Goal: Information Seeking & Learning: Check status

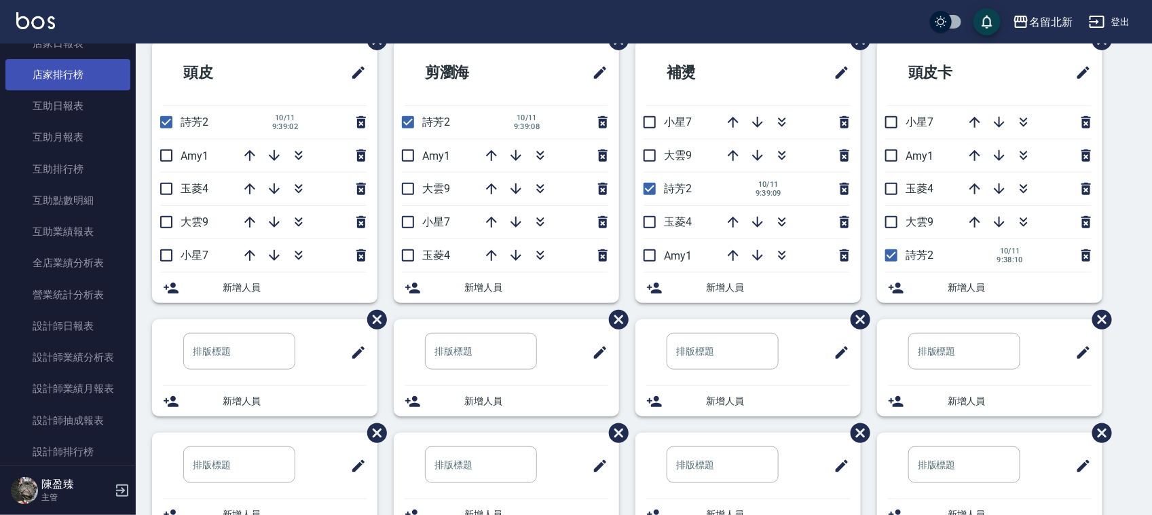
scroll to position [644, 0]
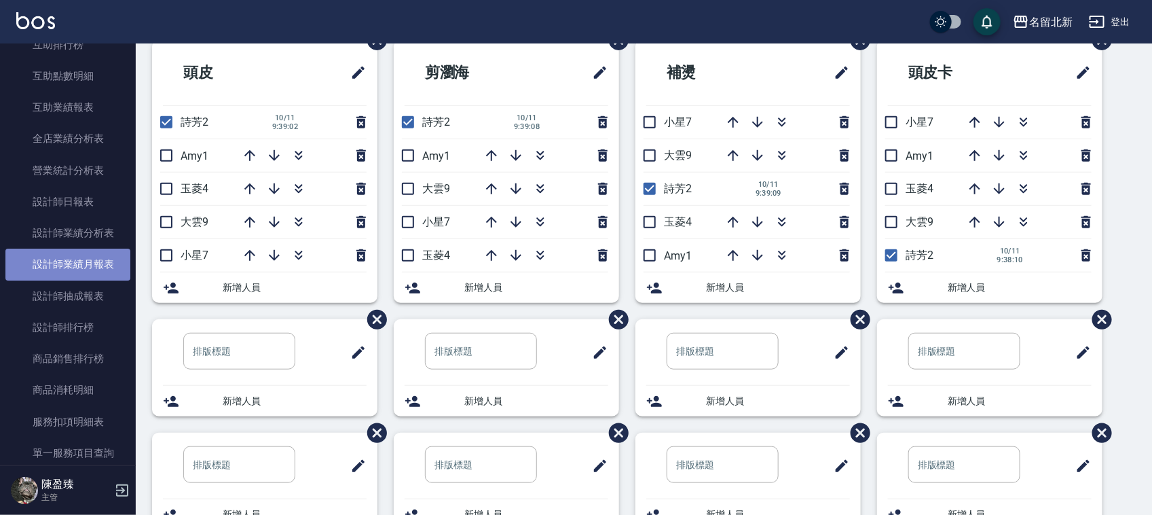
click at [99, 272] on link "設計師業績月報表" at bounding box center [67, 264] width 125 height 31
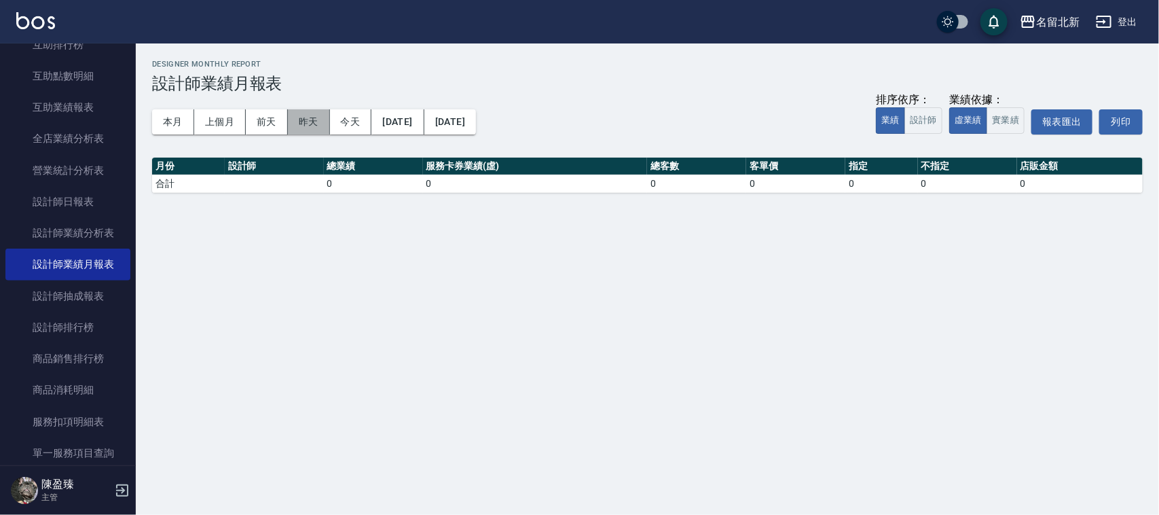
click at [303, 122] on button "昨天" at bounding box center [309, 121] width 42 height 25
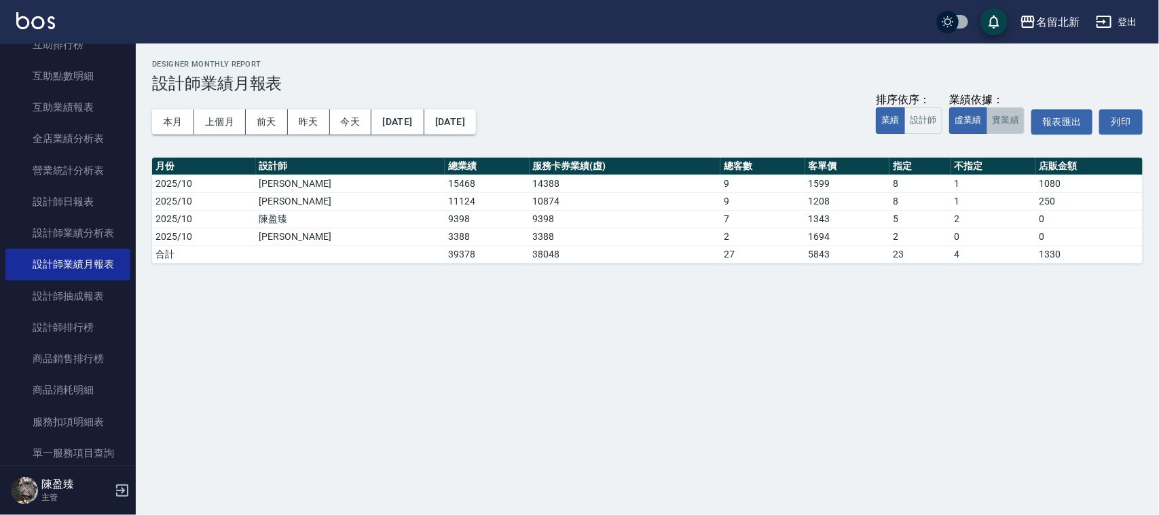
click at [1000, 117] on button "實業績" at bounding box center [1006, 120] width 38 height 26
click at [1003, 122] on button "實業績" at bounding box center [1006, 120] width 38 height 26
click at [972, 119] on button "虛業績" at bounding box center [968, 120] width 38 height 26
click at [1008, 120] on button "實業績" at bounding box center [1006, 120] width 38 height 26
click at [1007, 129] on button "實業績" at bounding box center [1006, 120] width 38 height 26
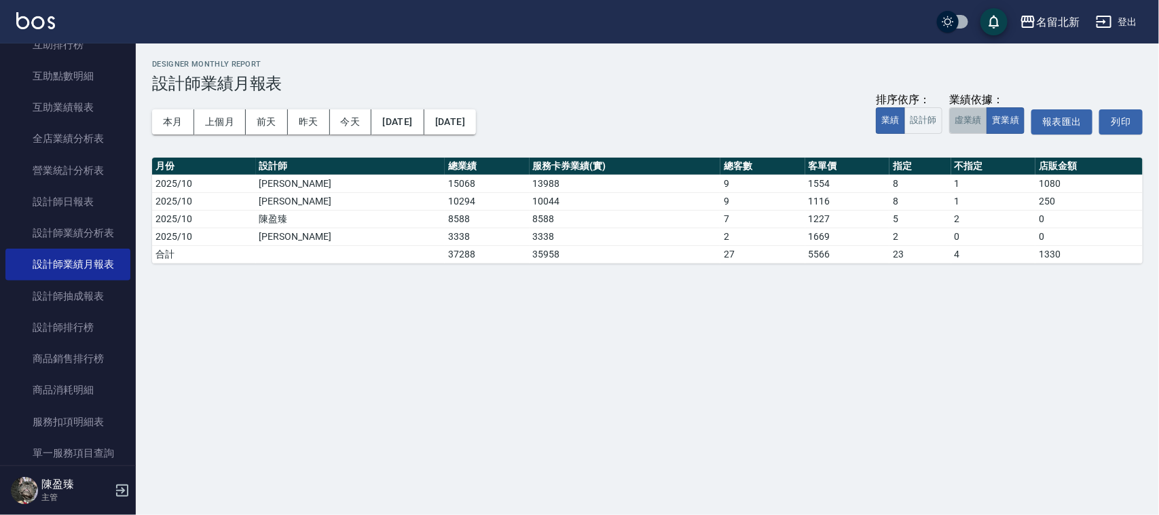
click at [960, 124] on button "虛業績" at bounding box center [968, 120] width 38 height 26
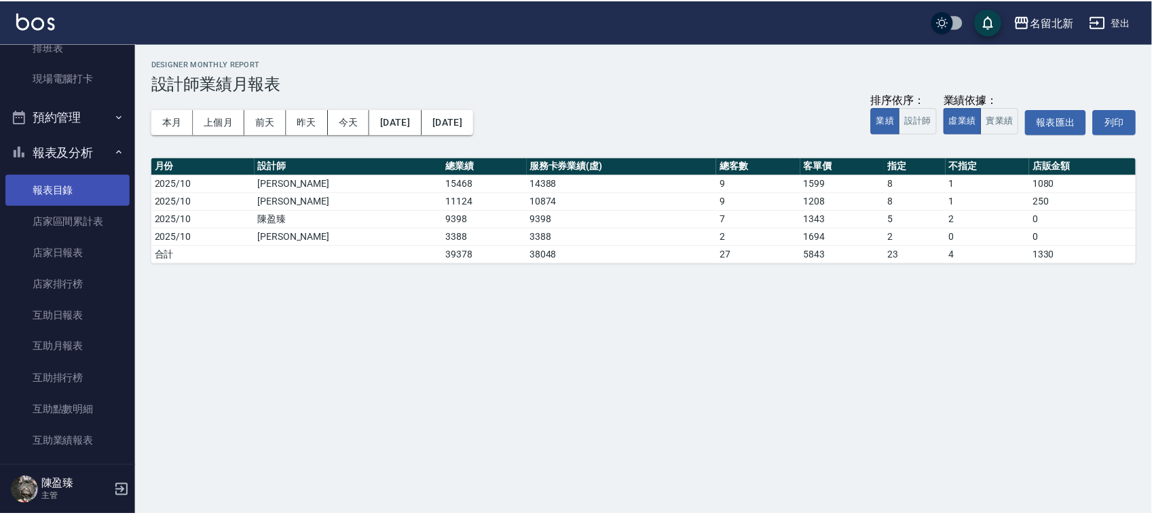
scroll to position [134, 0]
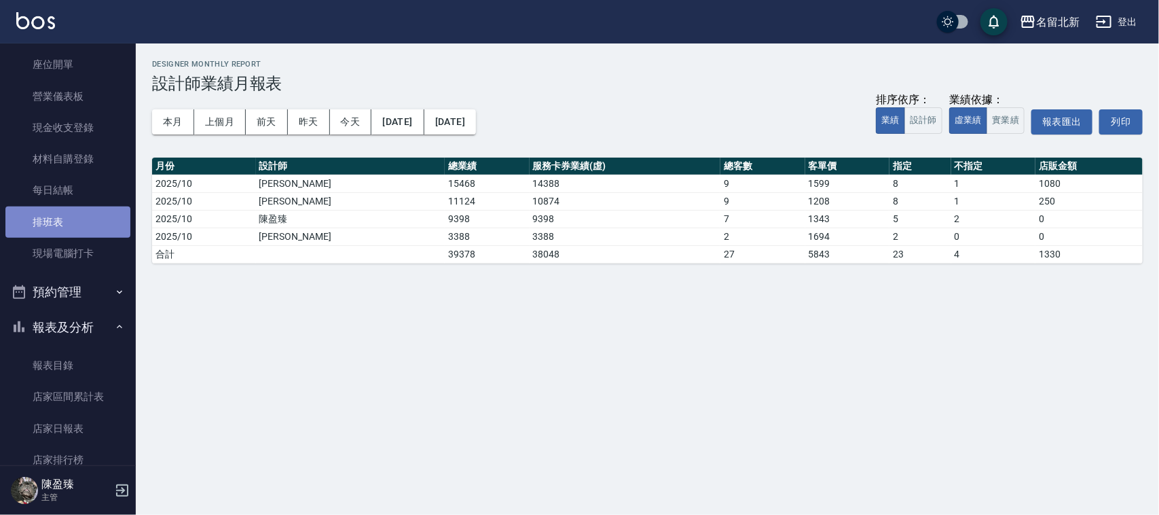
click at [79, 218] on link "排班表" at bounding box center [67, 221] width 125 height 31
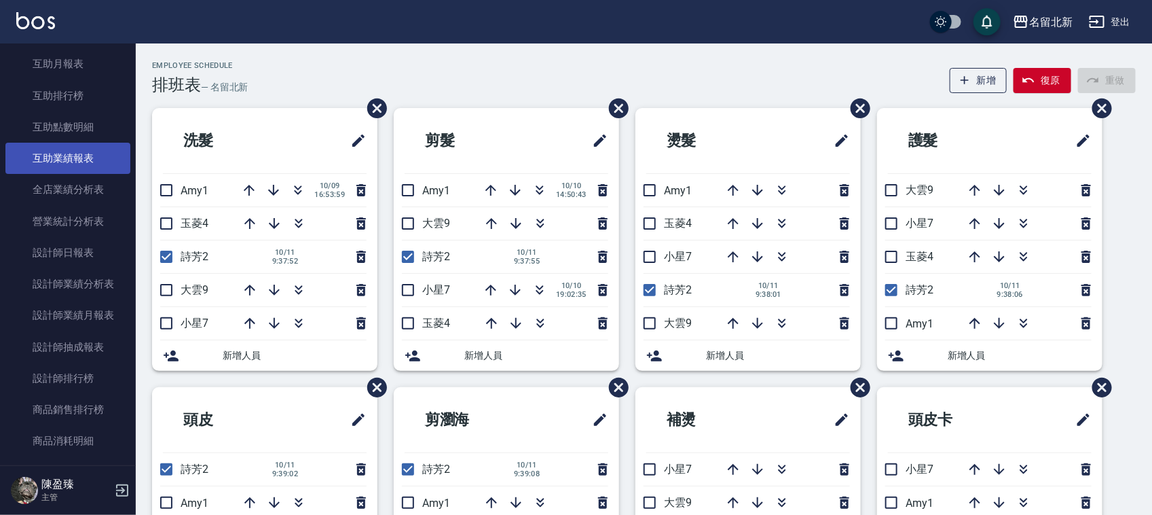
scroll to position [594, 0]
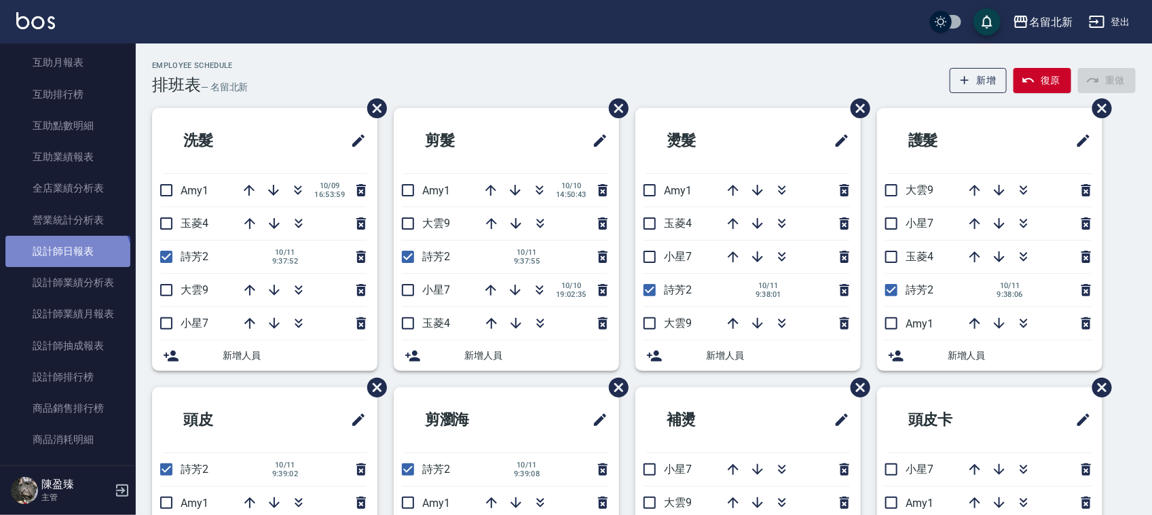
click at [66, 265] on link "設計師日報表" at bounding box center [67, 251] width 125 height 31
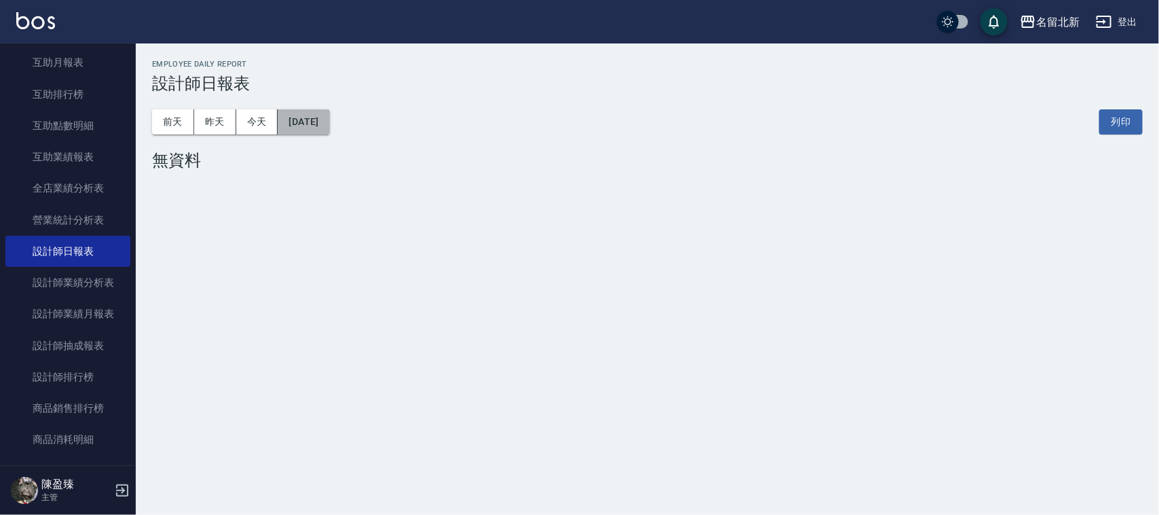
click at [303, 126] on button "[DATE]" at bounding box center [304, 121] width 52 height 25
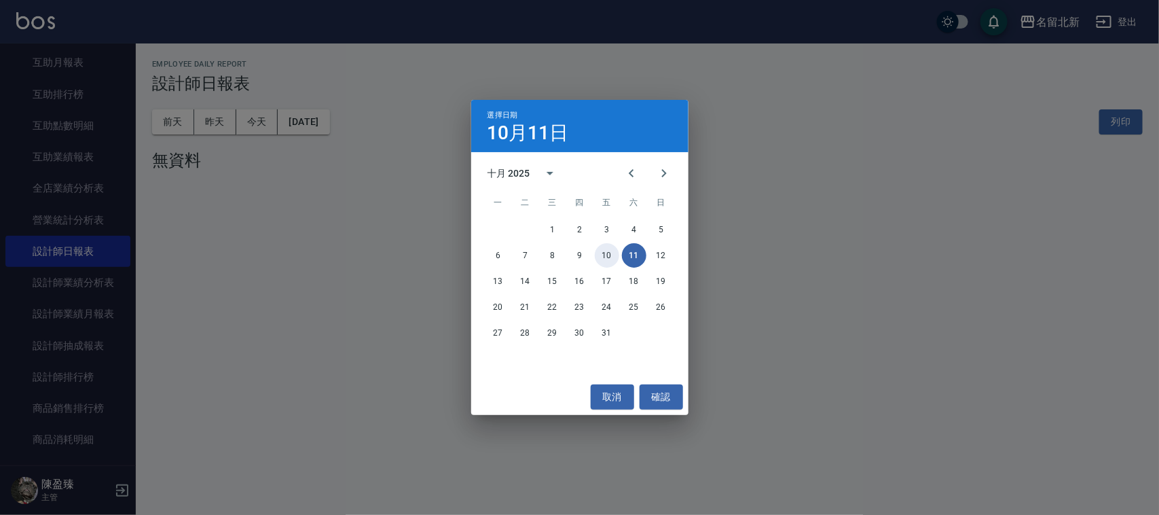
click at [608, 260] on button "10" at bounding box center [607, 255] width 24 height 24
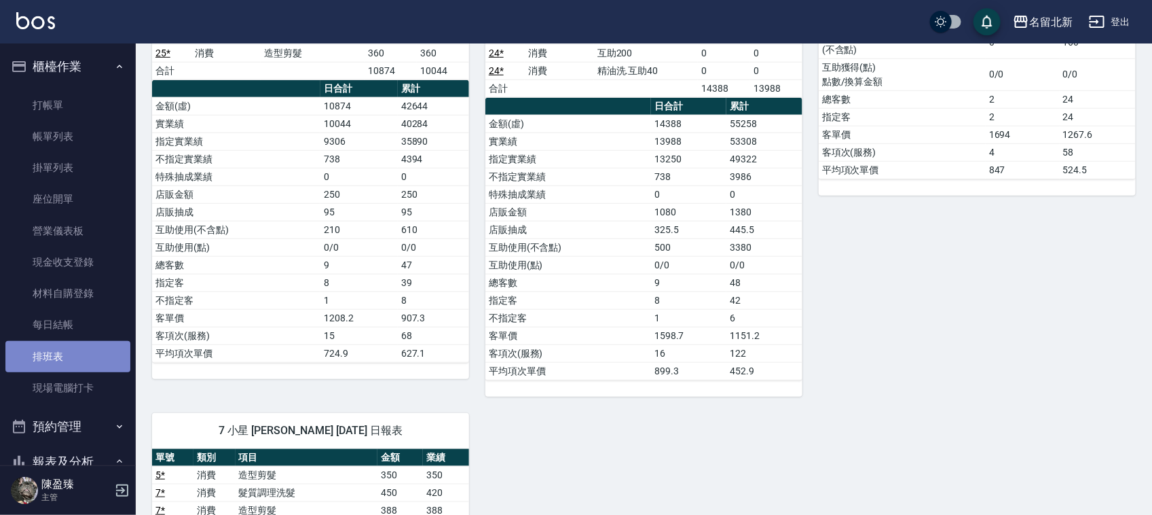
click at [88, 348] on link "排班表" at bounding box center [67, 356] width 125 height 31
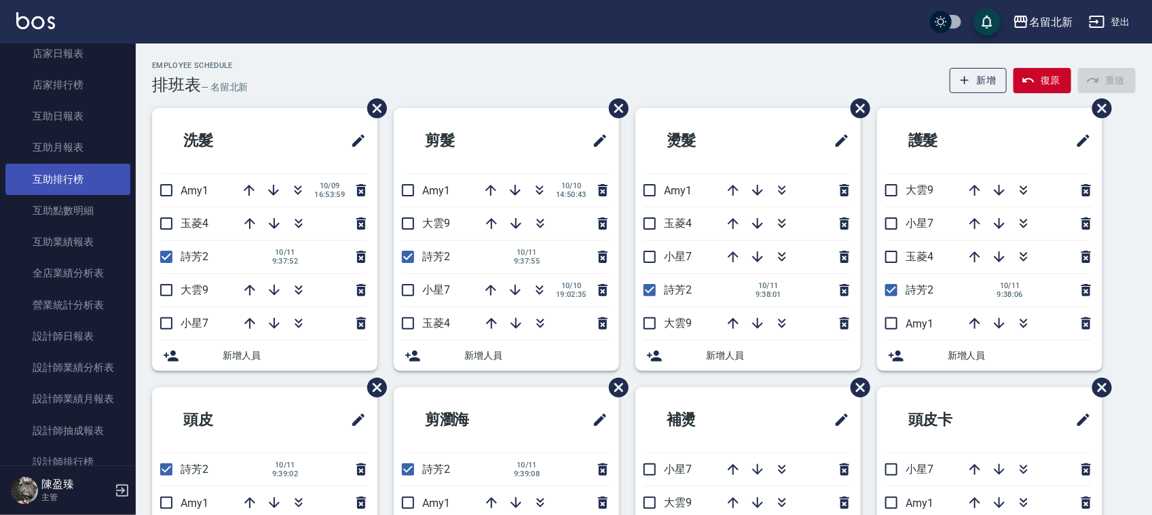
scroll to position [594, 0]
